Goal: Find specific page/section

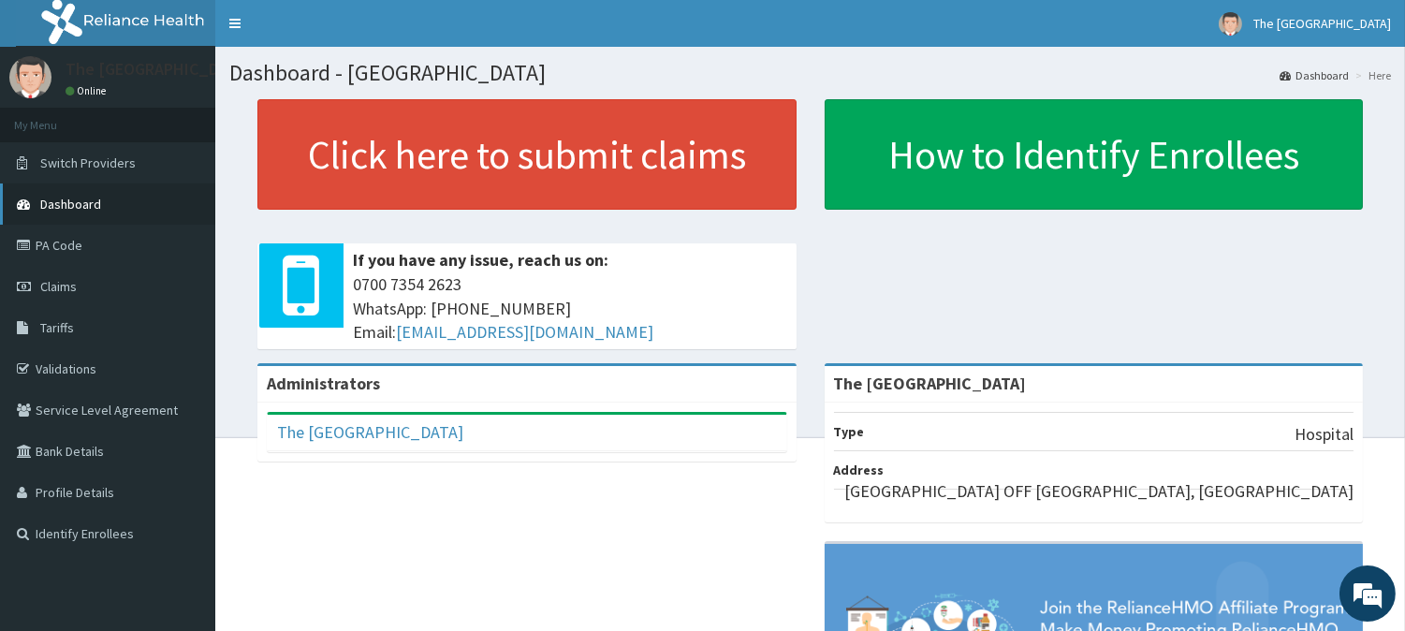
click at [77, 202] on span "Dashboard" at bounding box center [70, 204] width 61 height 17
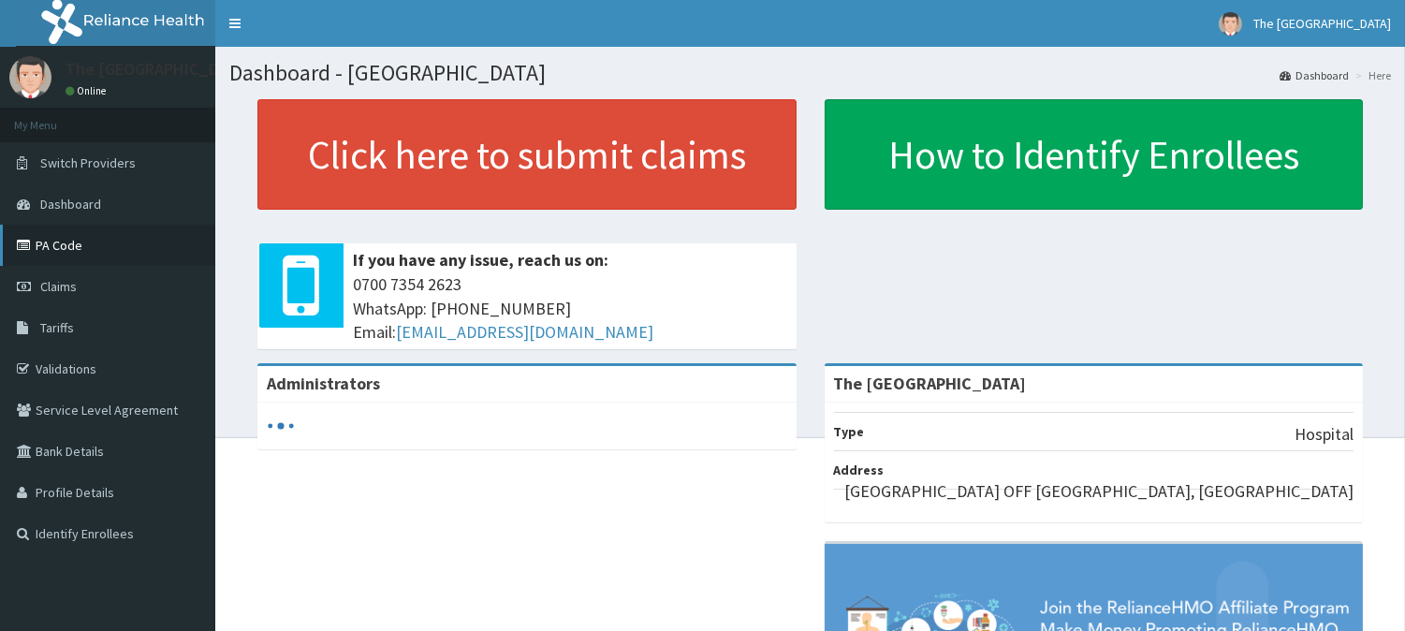
click at [59, 245] on link "PA Code" at bounding box center [107, 245] width 215 height 41
